Goal: Task Accomplishment & Management: Manage account settings

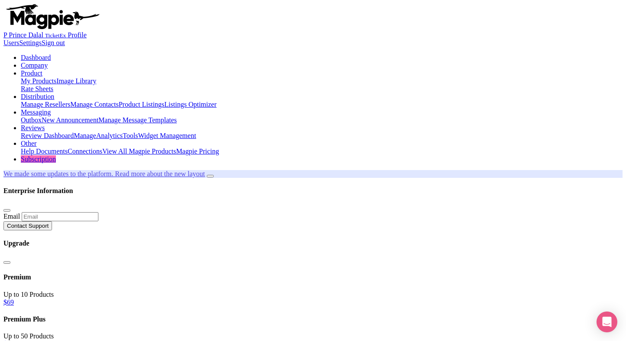
click at [56, 77] on link "My Products" at bounding box center [39, 80] width 36 height 7
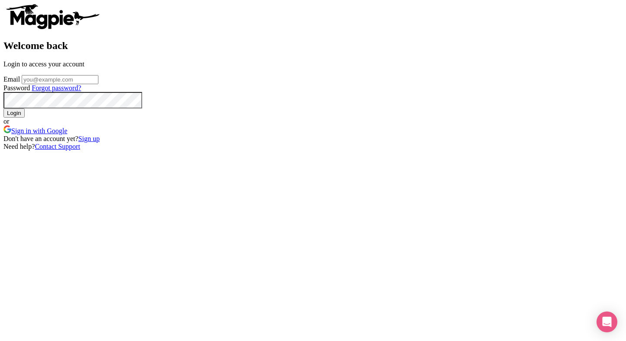
type input "[EMAIL_ADDRESS][PERSON_NAME][DOMAIN_NAME]"
click at [25, 117] on input "Login" at bounding box center [13, 112] width 21 height 9
type input "Logging in..."
click at [529, 62] on div "Welcome back Login to access your account Email Prince.dalal@ticketex.co Passwo…" at bounding box center [312, 76] width 619 height 147
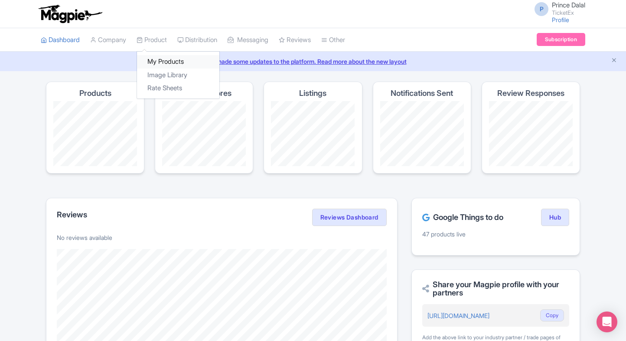
click at [155, 56] on link "My Products" at bounding box center [178, 61] width 82 height 13
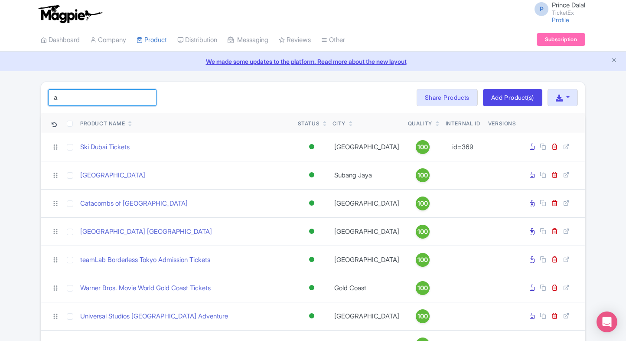
click at [87, 94] on input "a" at bounding box center [102, 97] width 108 height 16
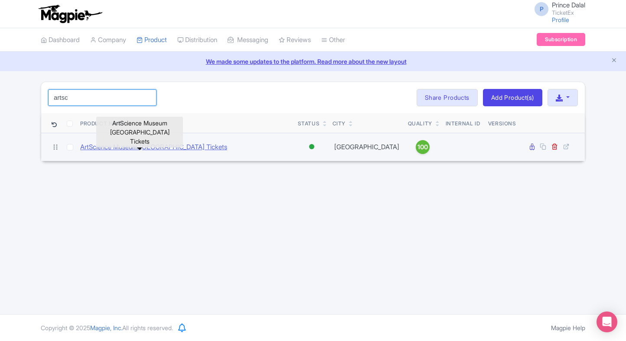
type input "artsc"
click at [179, 143] on link "ArtScience Museum [GEOGRAPHIC_DATA] Tickets" at bounding box center [153, 147] width 147 height 10
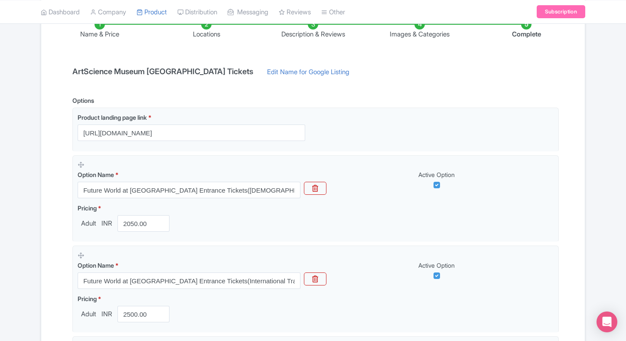
scroll to position [158, 0]
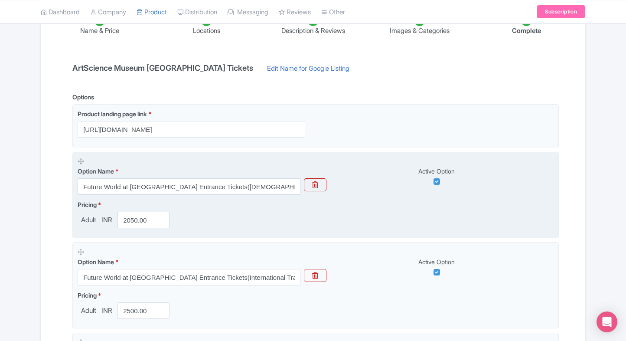
click at [141, 209] on div "Pricing * Adult INR 2050.00" at bounding box center [125, 214] width 95 height 28
click at [137, 218] on input "2050.00" at bounding box center [143, 220] width 52 height 16
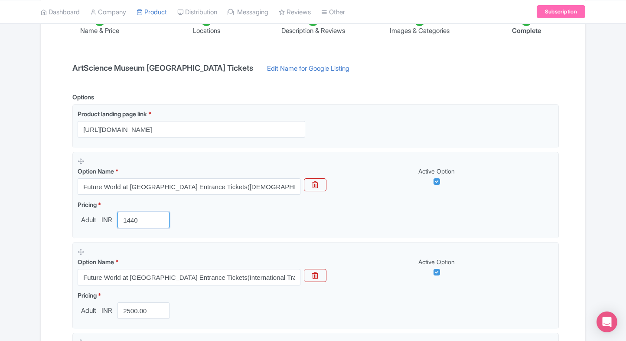
type input "1440"
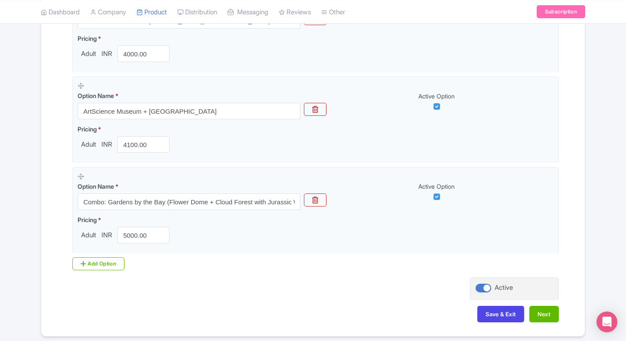
scroll to position [898, 0]
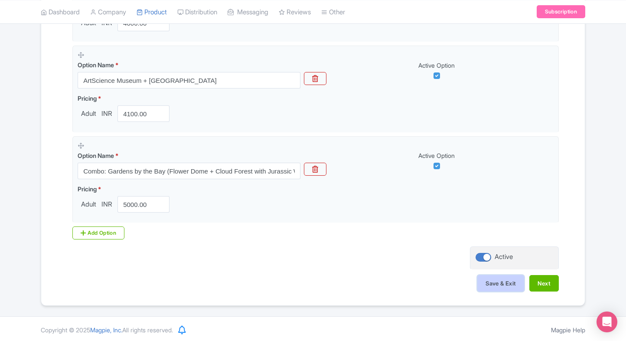
click at [502, 278] on button "Save & Exit" at bounding box center [500, 283] width 47 height 16
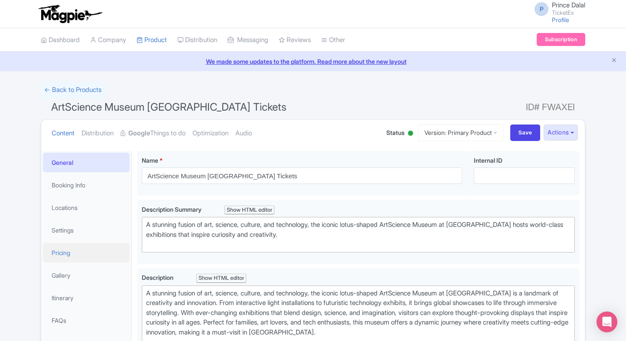
click at [76, 256] on link "Pricing" at bounding box center [86, 253] width 87 height 20
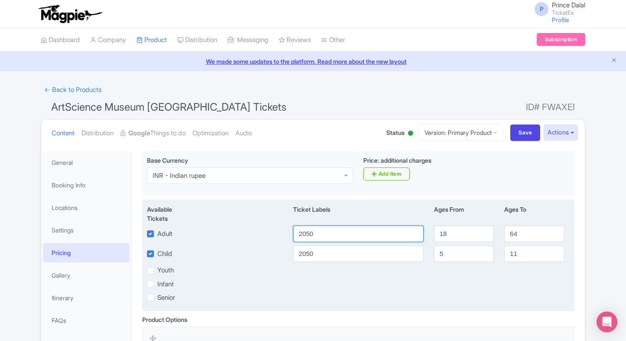
click at [326, 228] on input "2050" at bounding box center [358, 233] width 130 height 16
type input "1440"
click at [321, 255] on input "2050" at bounding box center [358, 253] width 130 height 16
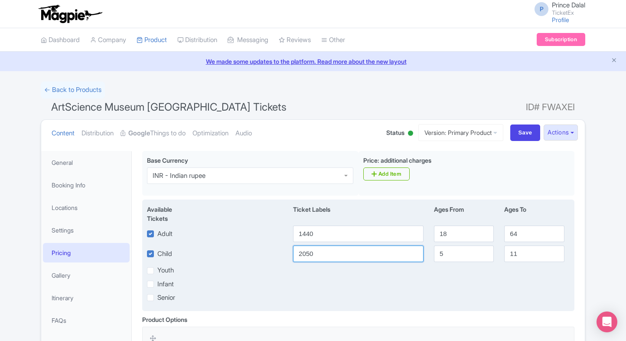
click at [321, 255] on input "2050" at bounding box center [358, 253] width 130 height 16
type input "1440"
click at [326, 265] on div "Youth" at bounding box center [358, 270] width 433 height 10
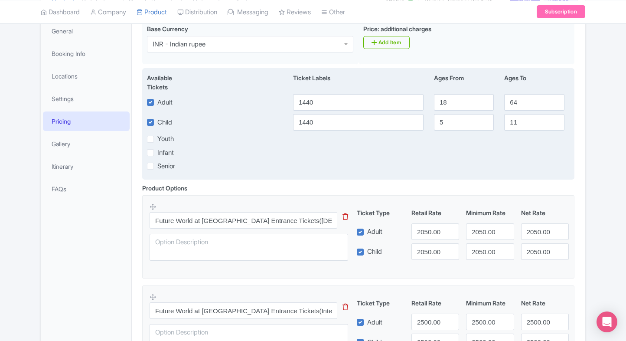
scroll to position [133, 0]
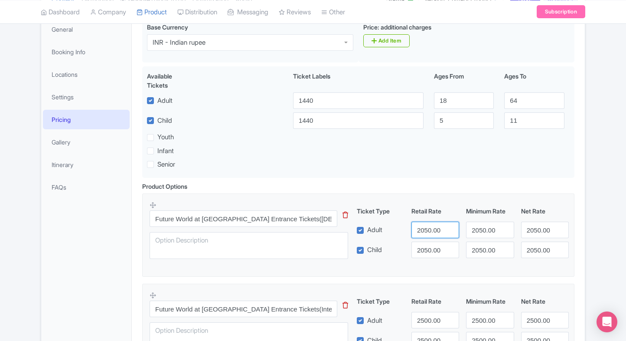
click at [424, 234] on input "2050.00" at bounding box center [435, 229] width 48 height 16
click at [424, 234] on input "1" at bounding box center [435, 229] width 48 height 16
type input "1440"
click at [429, 244] on input "2050.00" at bounding box center [435, 249] width 48 height 16
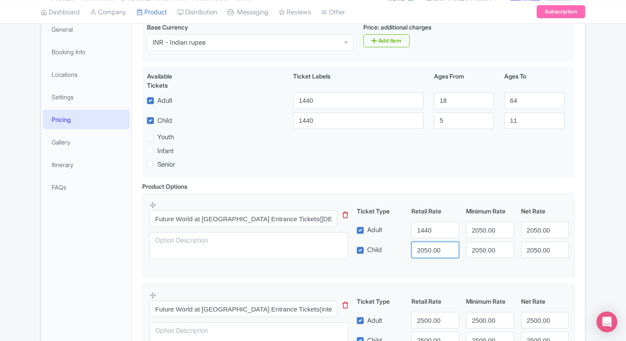
click at [429, 244] on input "2050.00" at bounding box center [435, 249] width 48 height 16
paste input "144"
type input "1440"
click at [487, 226] on input "2050.00" at bounding box center [490, 229] width 48 height 16
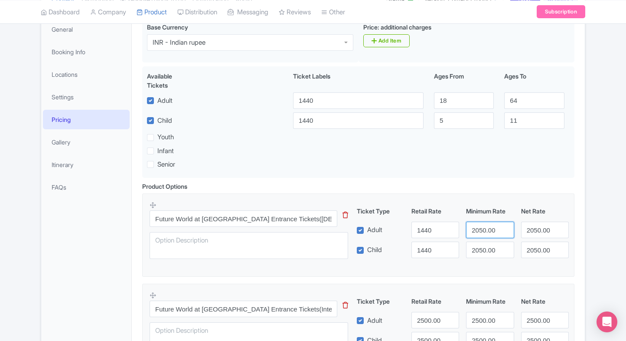
click at [487, 226] on input "2050.00" at bounding box center [490, 229] width 48 height 16
paste input "144"
type input "1440"
click at [487, 250] on input "2050.00" at bounding box center [490, 249] width 48 height 16
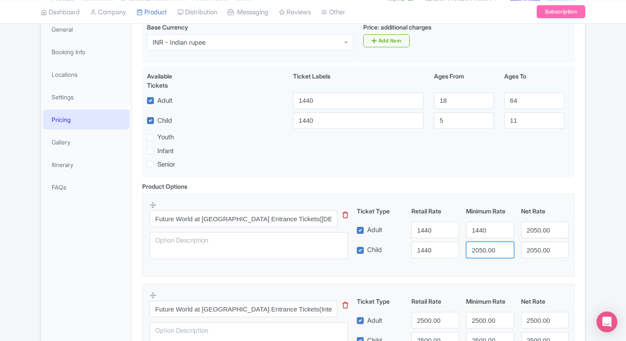
click at [487, 250] on input "2050.00" at bounding box center [490, 249] width 48 height 16
paste input "144"
type input "1440"
click at [539, 226] on input "2050.00" at bounding box center [545, 229] width 48 height 16
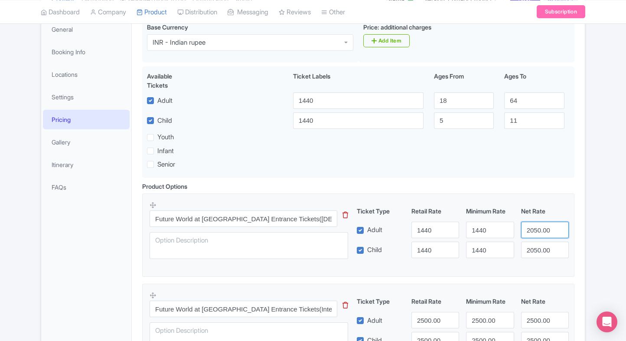
paste input "144"
type input "1440"
click at [539, 249] on input "2050.00" at bounding box center [545, 249] width 48 height 16
paste input "144"
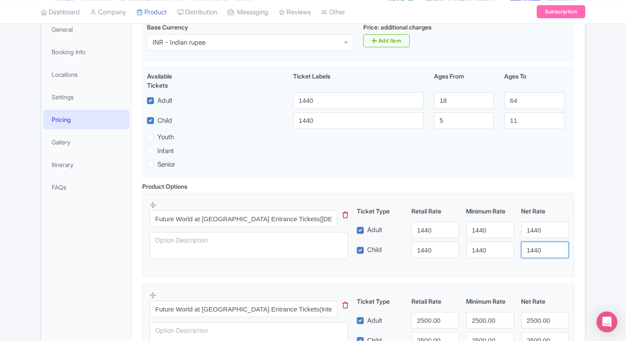
type input "1440"
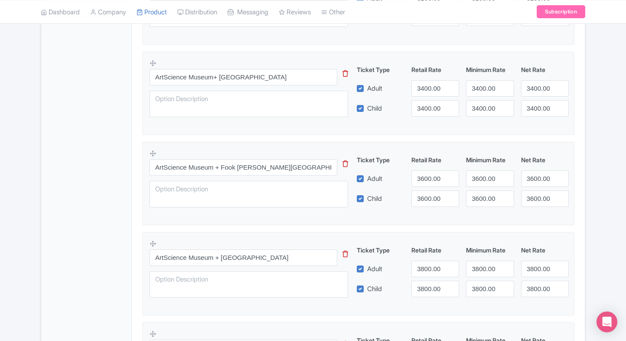
scroll to position [885, 0]
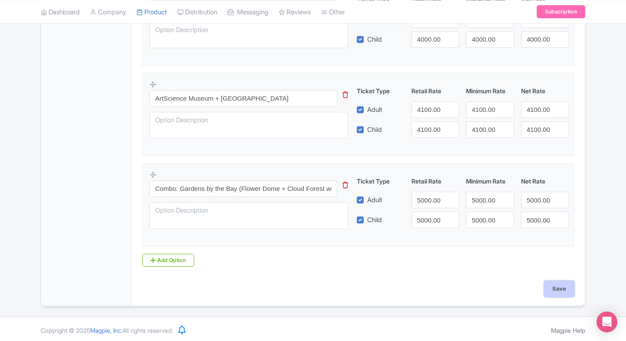
click at [553, 290] on input "Save" at bounding box center [559, 288] width 30 height 16
type input "Saving..."
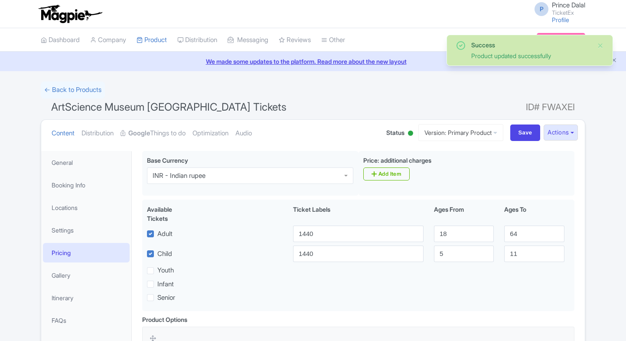
scroll to position [150, 0]
